Goal: Task Accomplishment & Management: Manage account settings

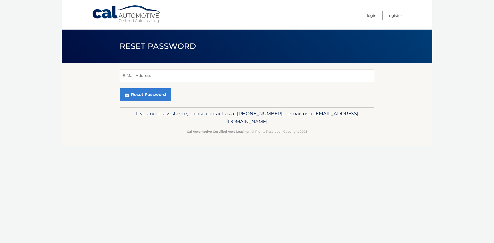
click at [198, 74] on input "E-Mail Address" at bounding box center [247, 75] width 255 height 13
type input "vitinaf@yahoo.com"
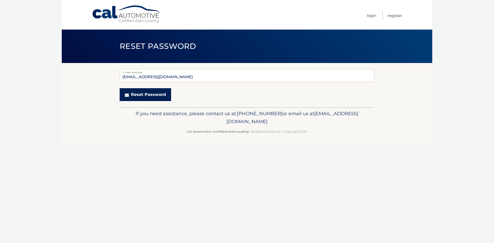
click at [150, 95] on button "Reset Password" at bounding box center [145, 94] width 51 height 13
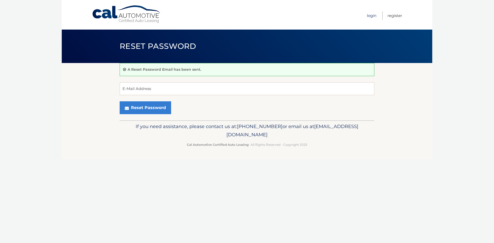
click at [373, 17] on link "Login" at bounding box center [372, 15] width 10 height 8
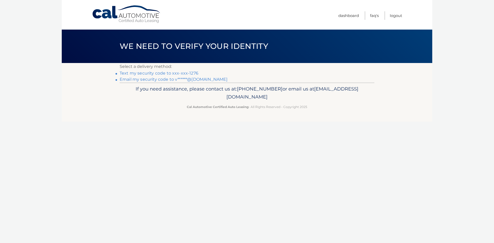
click at [165, 74] on link "Text my security code to xxx-xxx-1276" at bounding box center [159, 73] width 79 height 5
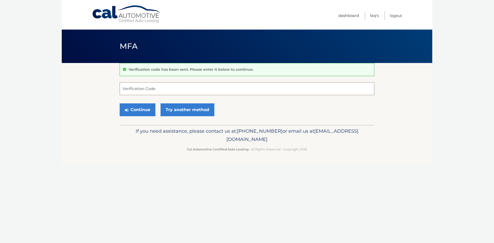
click at [239, 88] on input "Verification Code" at bounding box center [247, 88] width 255 height 13
type input "339485"
click at [144, 111] on button "Continue" at bounding box center [138, 109] width 36 height 13
